Goal: Information Seeking & Learning: Learn about a topic

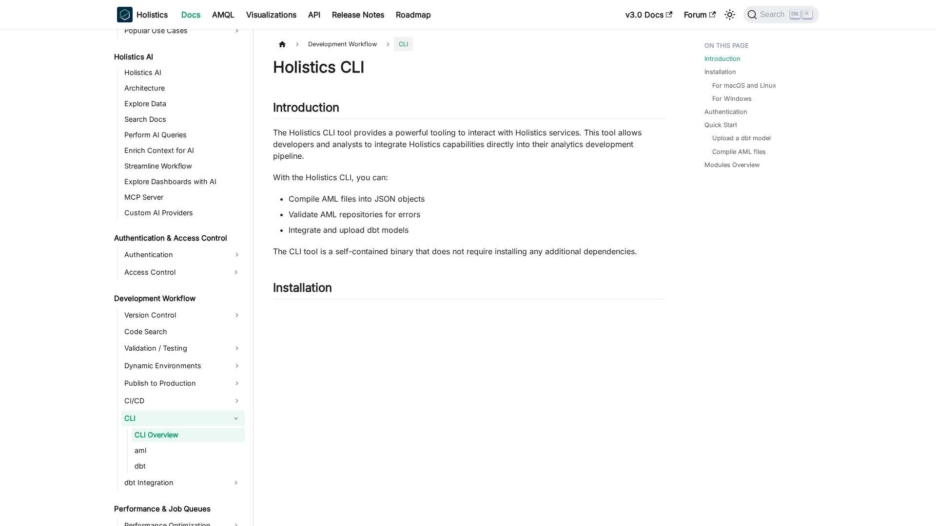
scroll to position [497, 0]
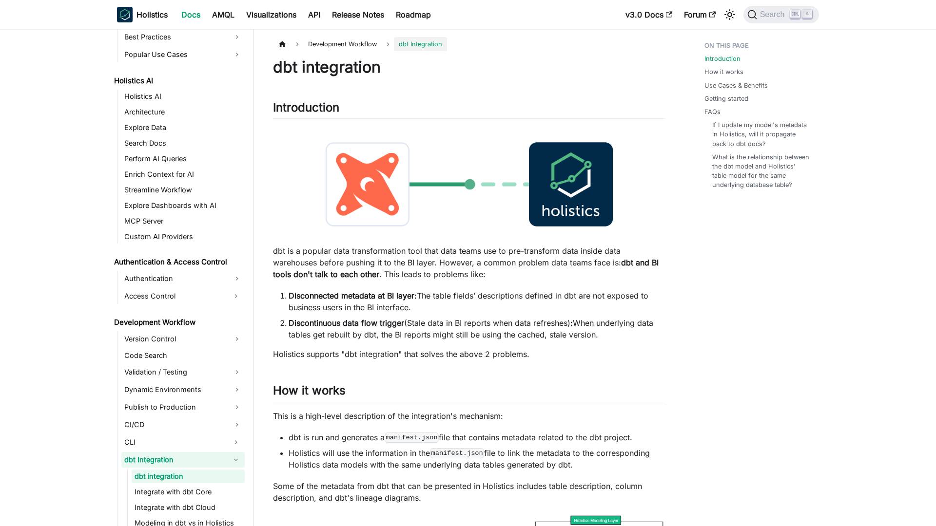
scroll to position [515, 0]
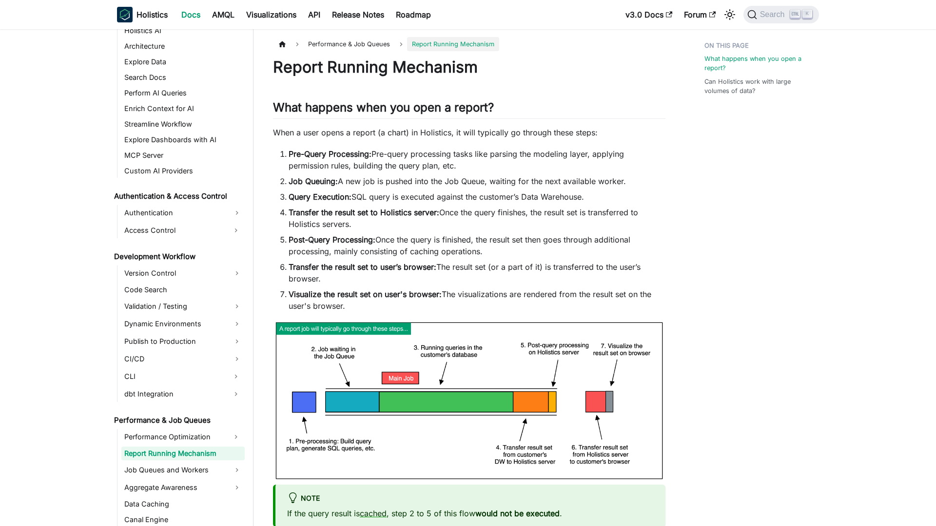
scroll to position [558, 0]
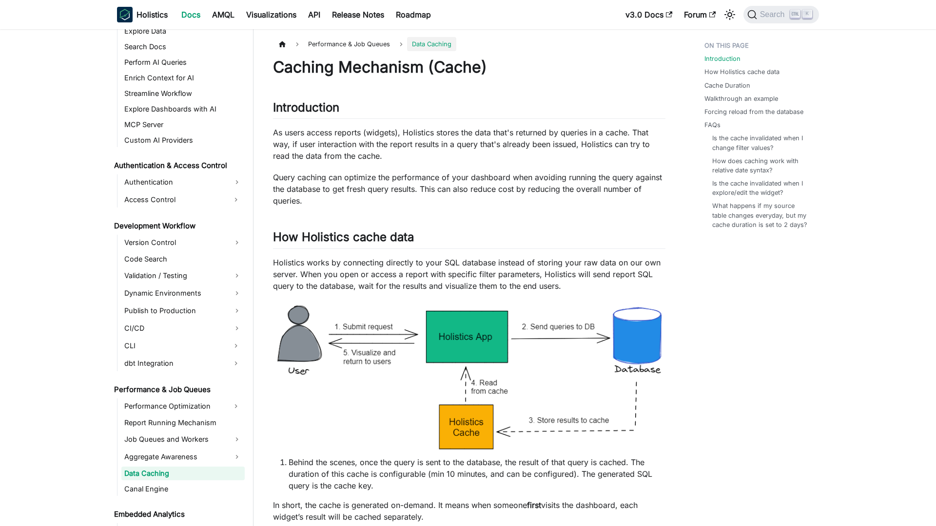
scroll to position [608, 0]
